Goal: Ask a question

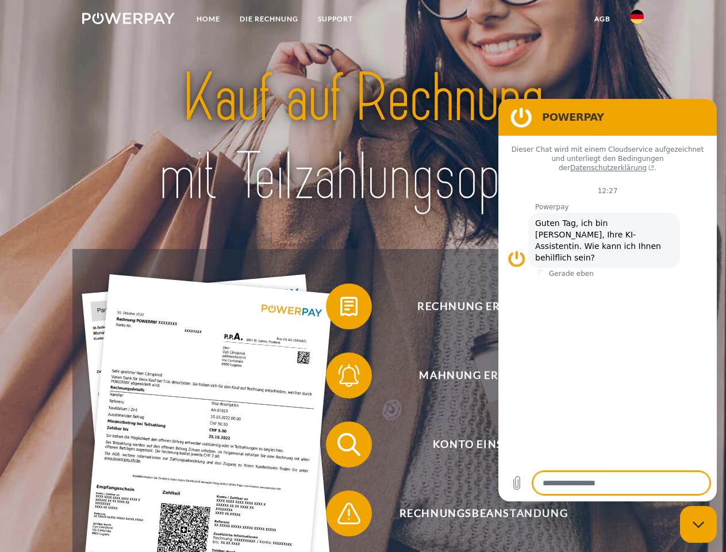
click at [128, 20] on img at bounding box center [128, 18] width 92 height 11
click at [637, 20] on img at bounding box center [637, 17] width 14 height 14
click at [602, 19] on link "agb" at bounding box center [602, 19] width 36 height 21
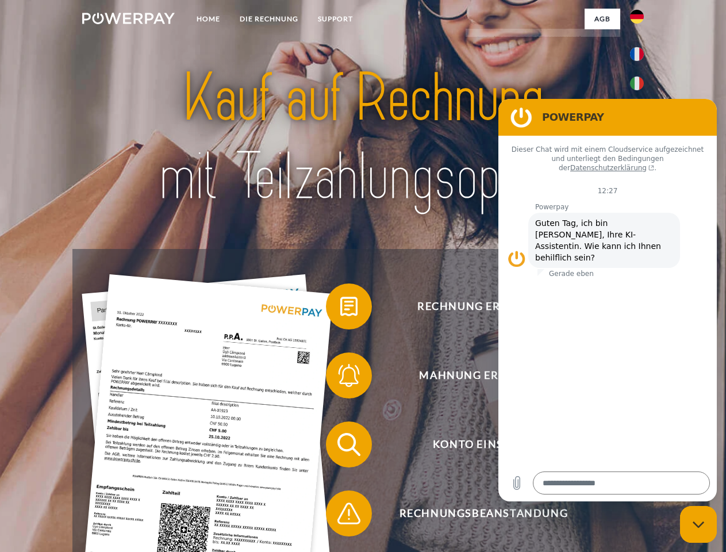
click at [340, 309] on span at bounding box center [331, 305] width 57 height 57
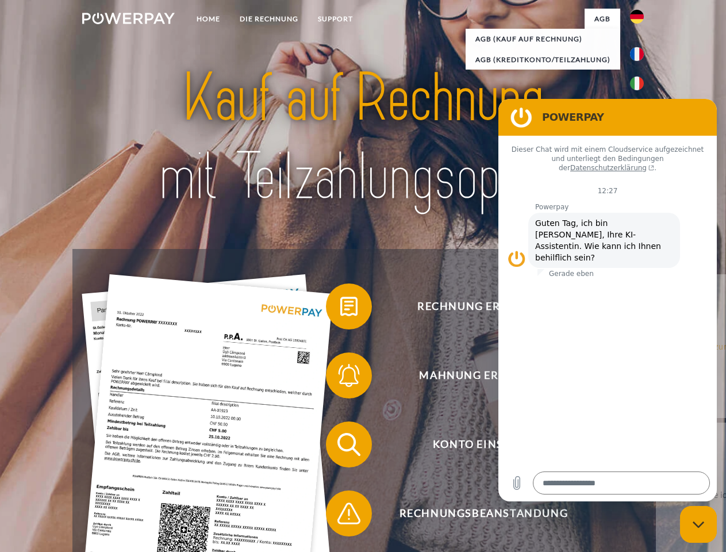
click at [340, 377] on span at bounding box center [331, 374] width 57 height 57
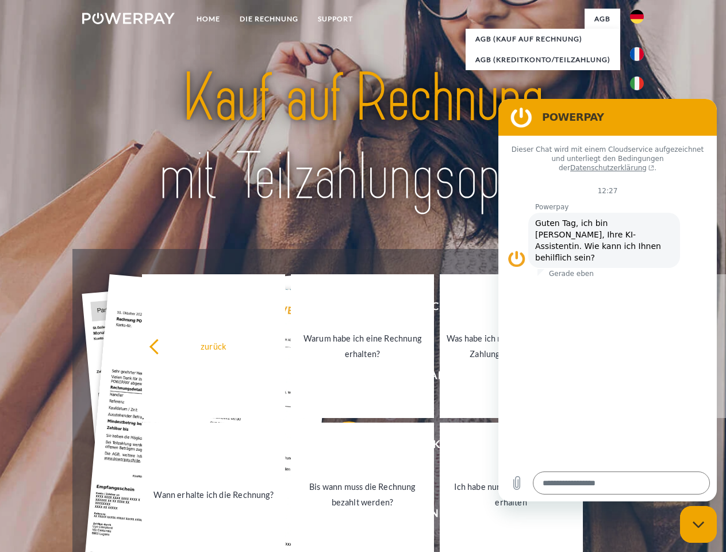
click at [340, 446] on link "Bis wann muss die Rechnung bezahlt werden?" at bounding box center [362, 494] width 143 height 144
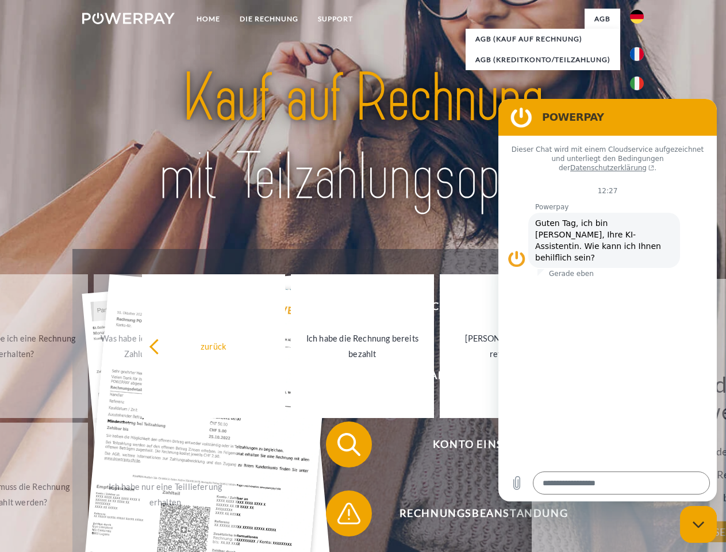
click at [340, 515] on span at bounding box center [331, 512] width 57 height 57
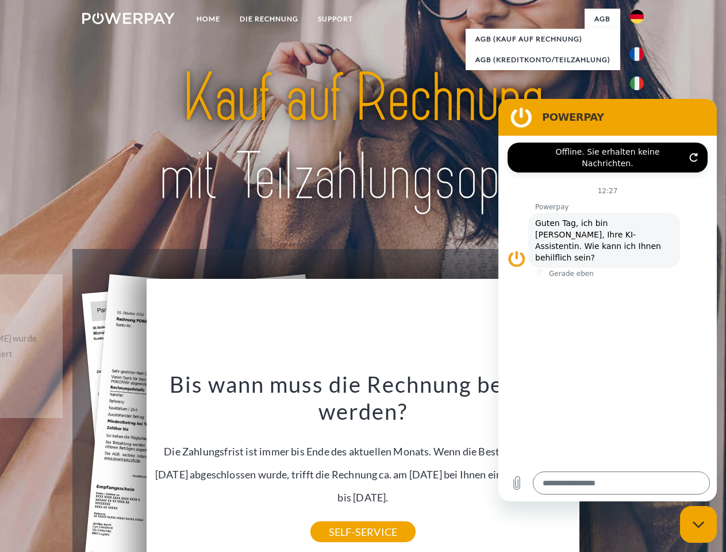
click at [698, 524] on icon "Messaging-Fenster schließen" at bounding box center [698, 524] width 12 height 7
type textarea "*"
